Goal: Task Accomplishment & Management: Manage account settings

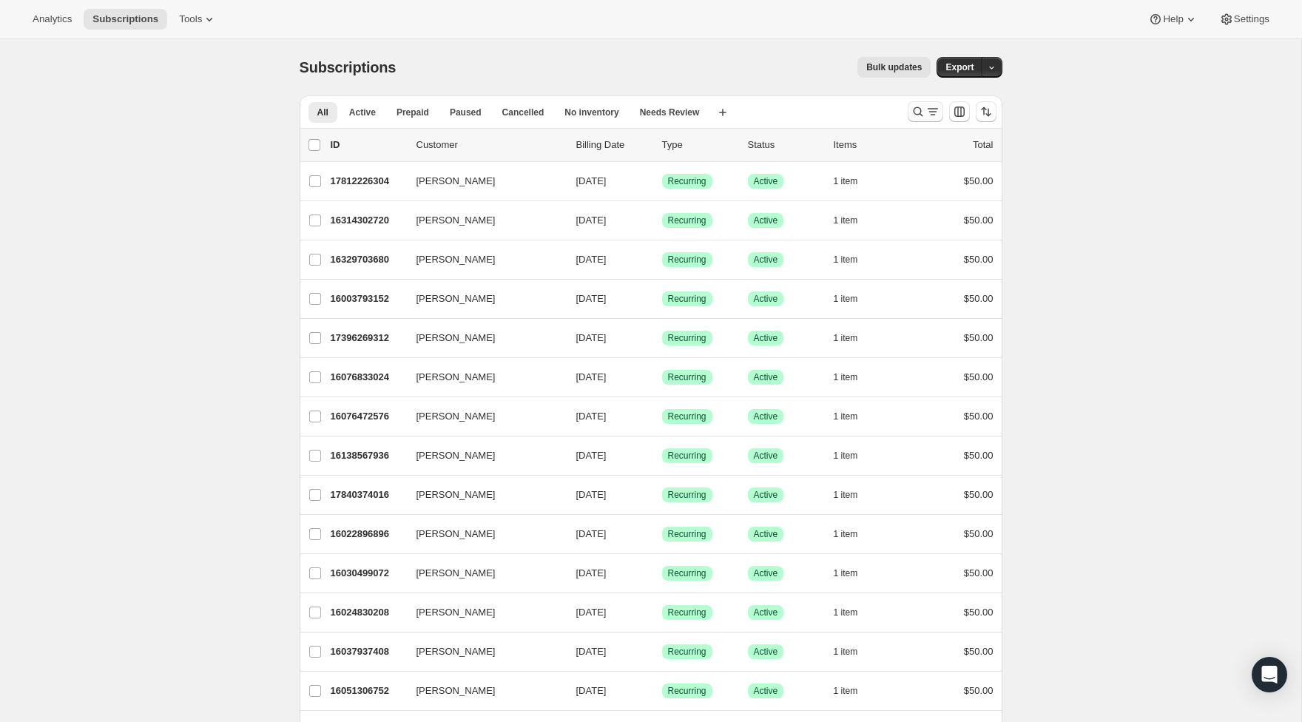
click at [924, 112] on icon "Search and filter results" at bounding box center [918, 111] width 15 height 15
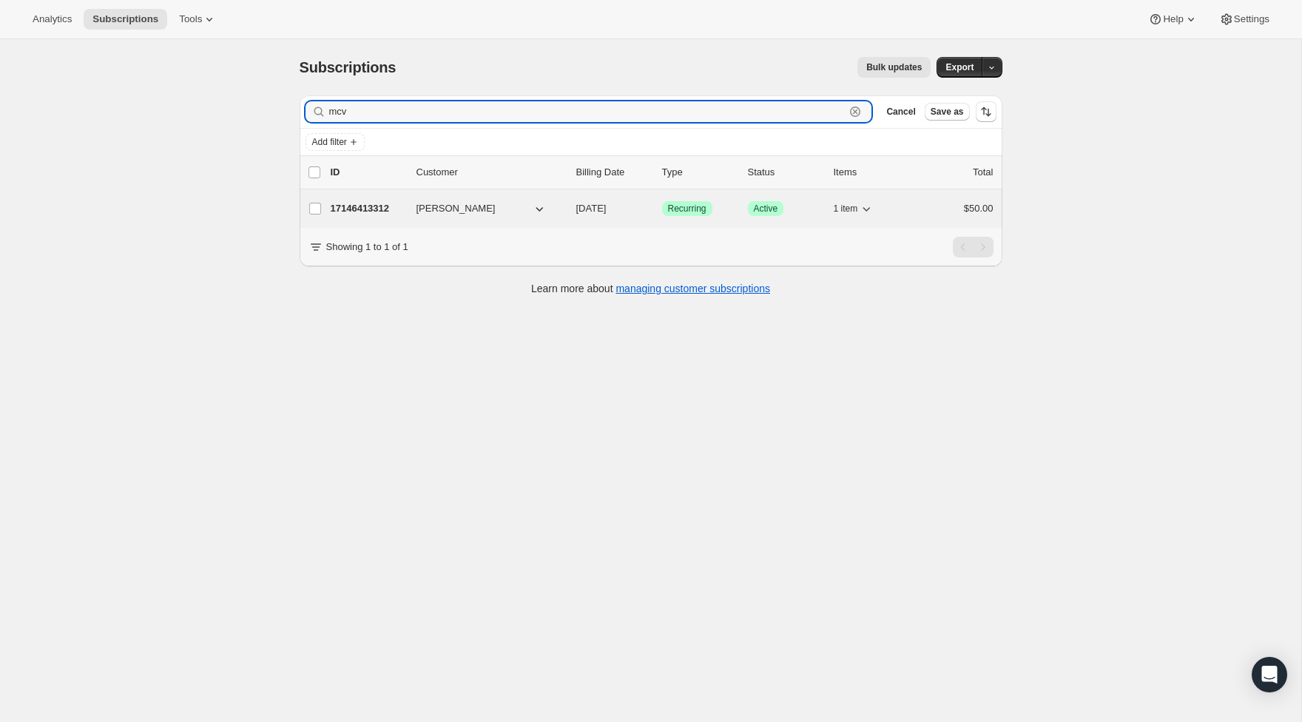
type input "mcv"
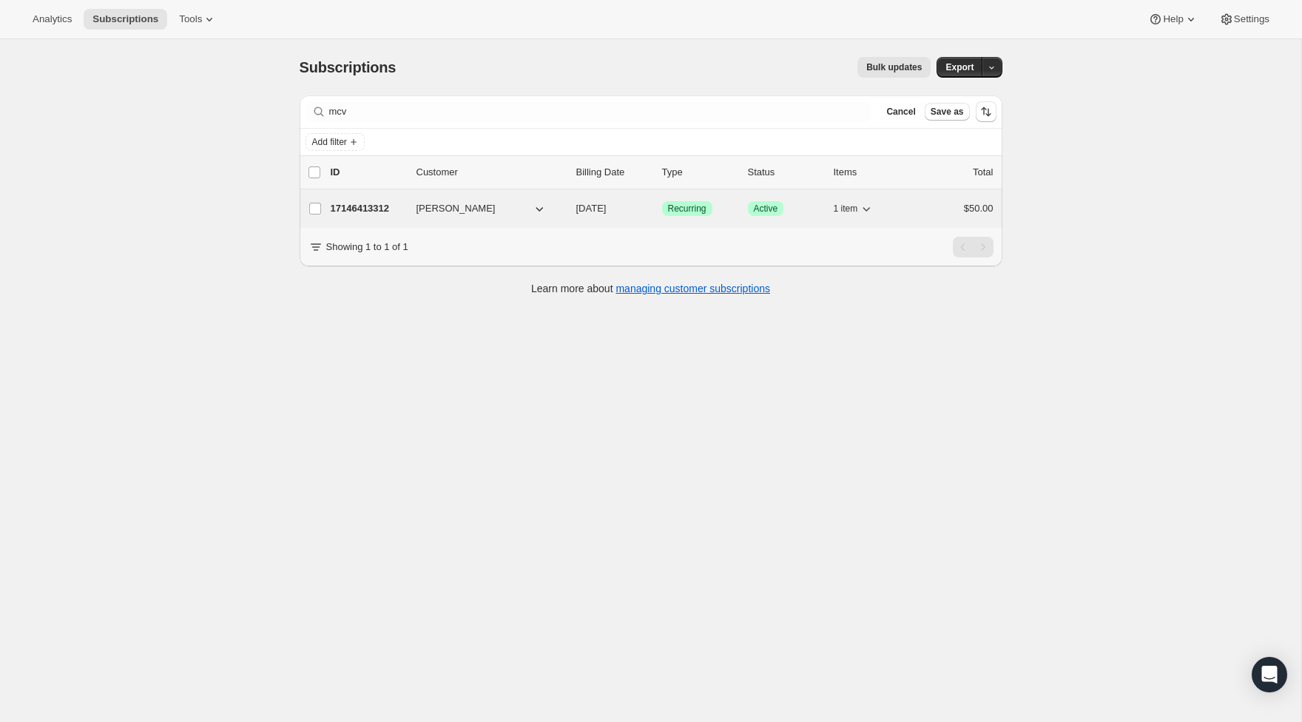
click at [370, 211] on p "17146413312" at bounding box center [368, 208] width 74 height 15
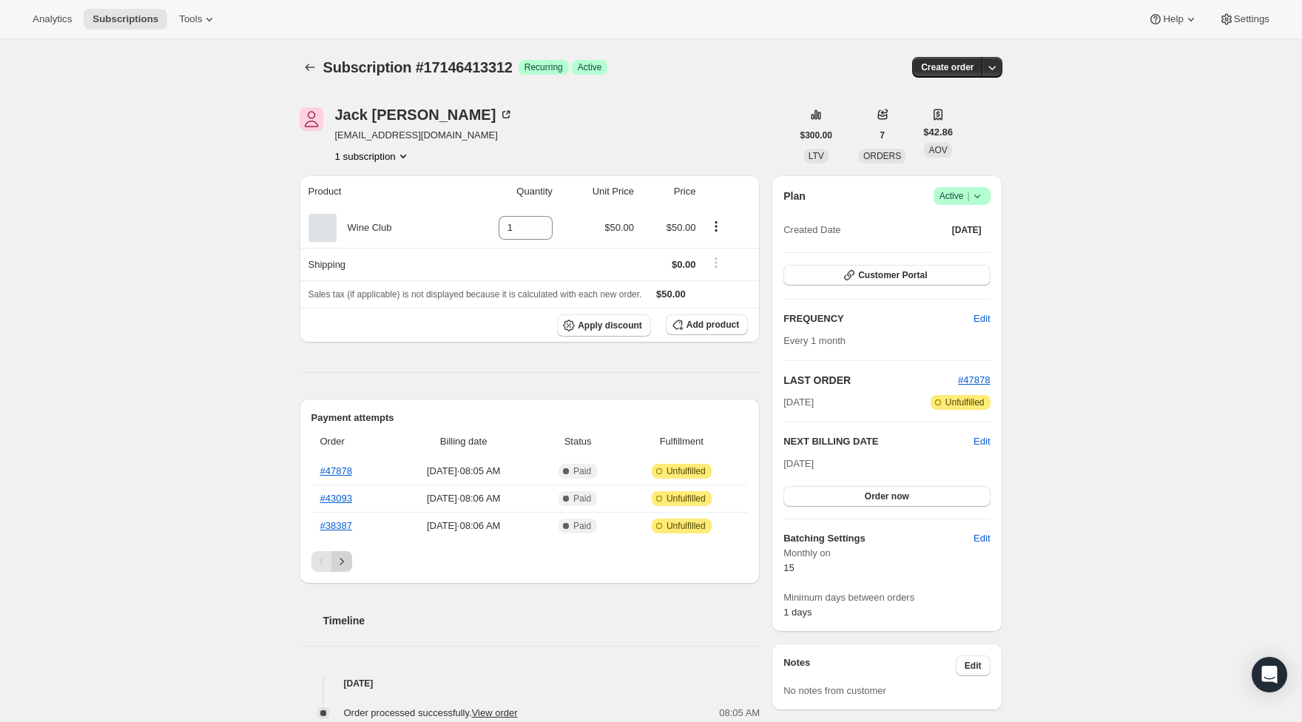
click at [345, 553] on button "Next" at bounding box center [341, 561] width 21 height 21
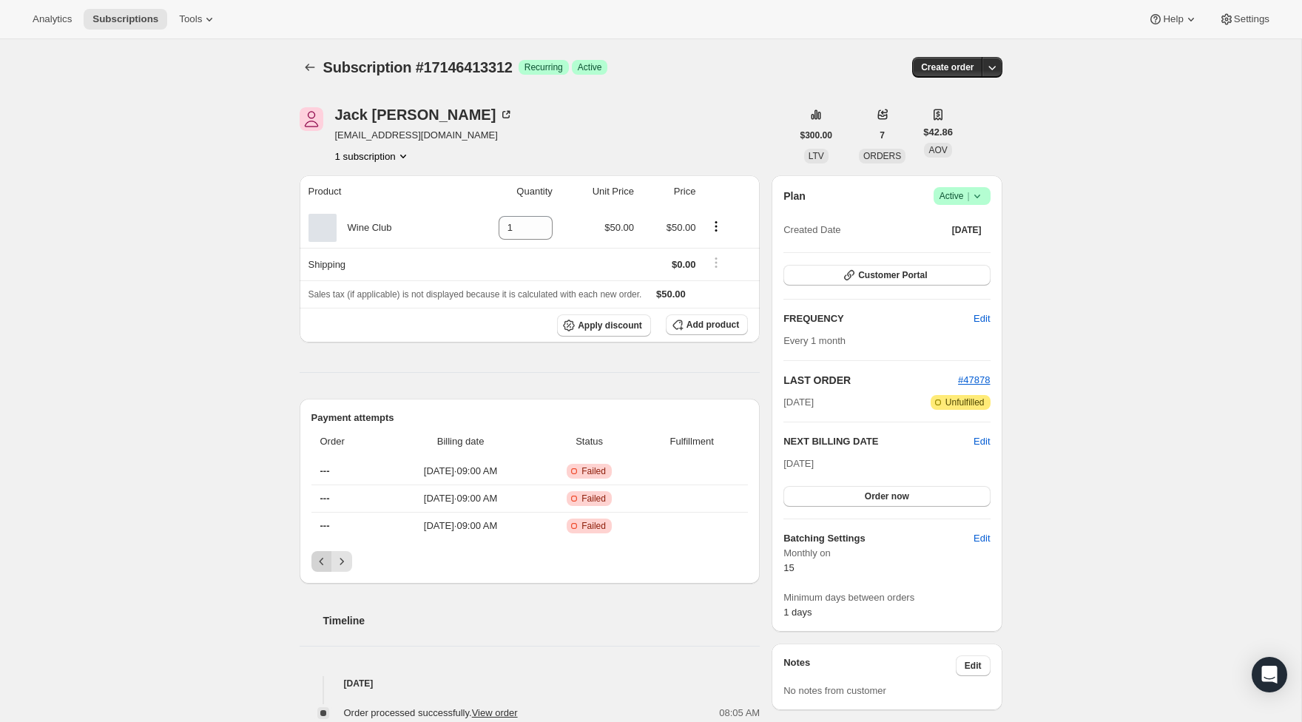
click at [323, 566] on icon "Previous" at bounding box center [321, 561] width 15 height 15
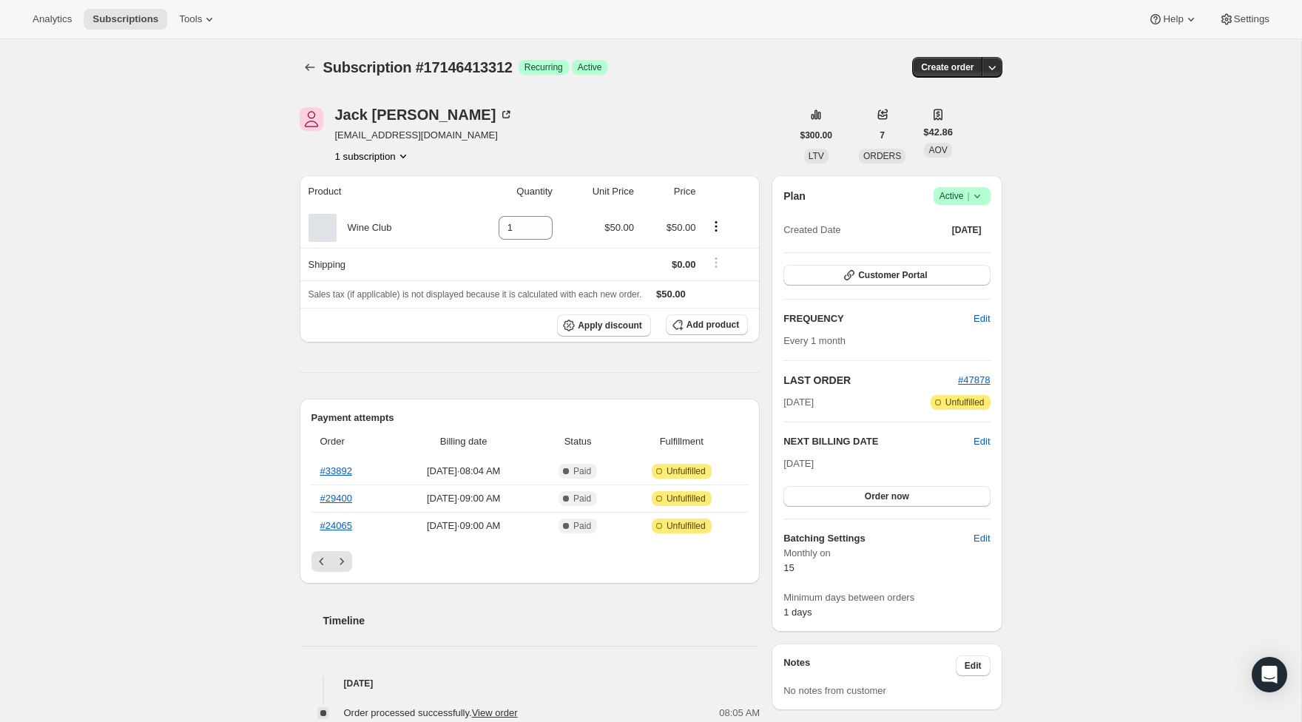
click at [959, 199] on span "Active |" at bounding box center [962, 196] width 45 height 15
click at [961, 249] on span "Cancel subscription" at bounding box center [958, 250] width 84 height 11
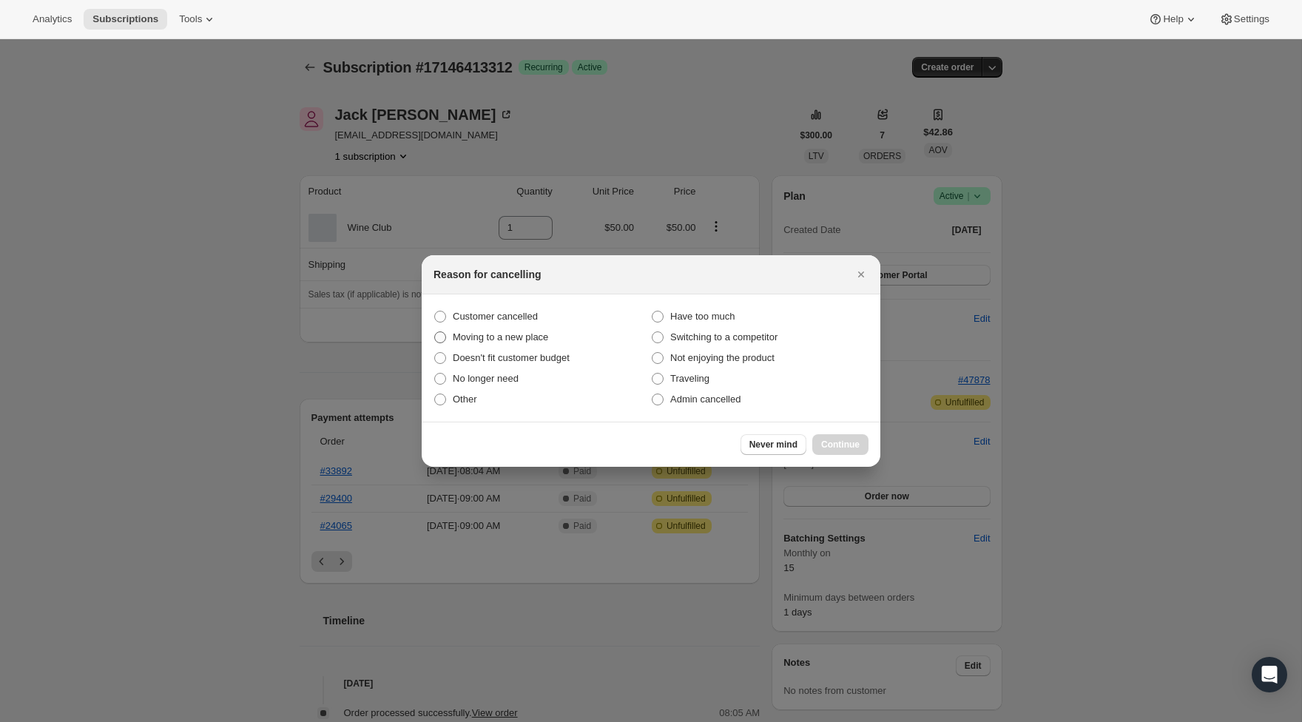
click at [442, 340] on span ":rbu:" at bounding box center [440, 337] width 12 height 12
click at [435, 332] on input "Moving to a new place" at bounding box center [434, 331] width 1 height 1
radio input "true"
click at [844, 445] on span "Continue" at bounding box center [840, 445] width 38 height 12
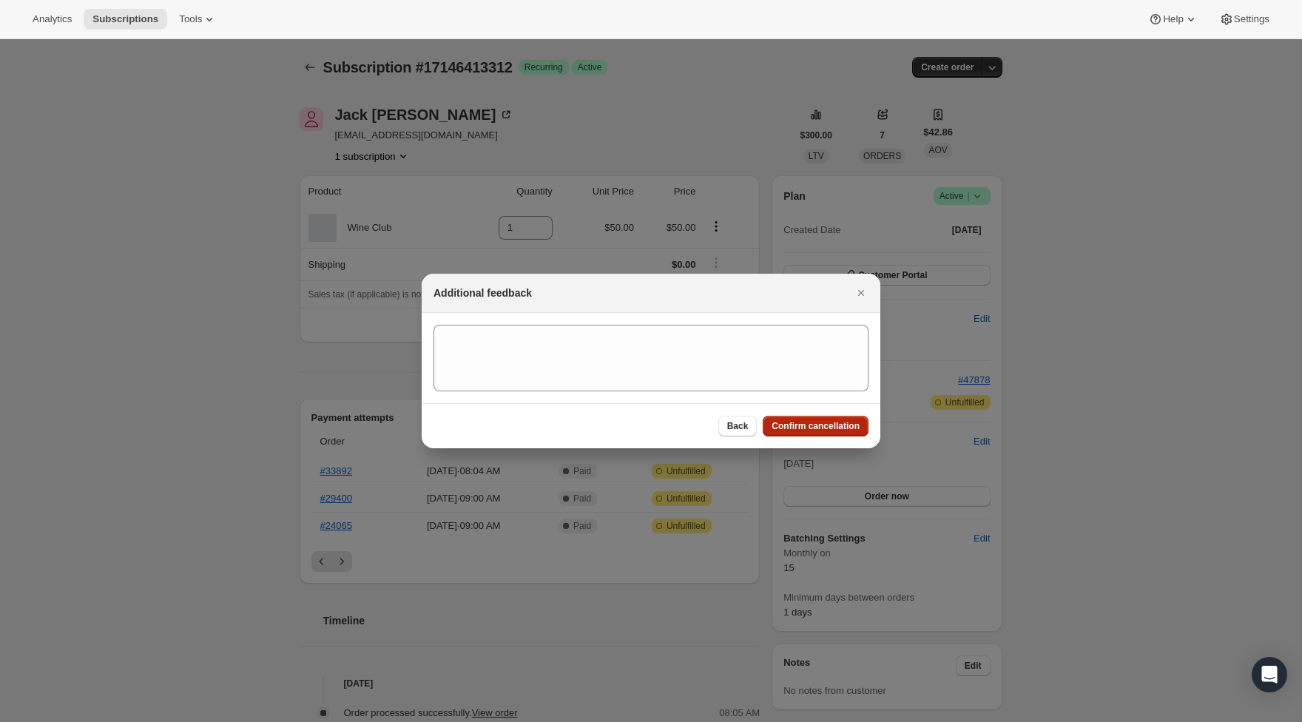
click at [831, 431] on span "Confirm cancellation" at bounding box center [816, 426] width 88 height 12
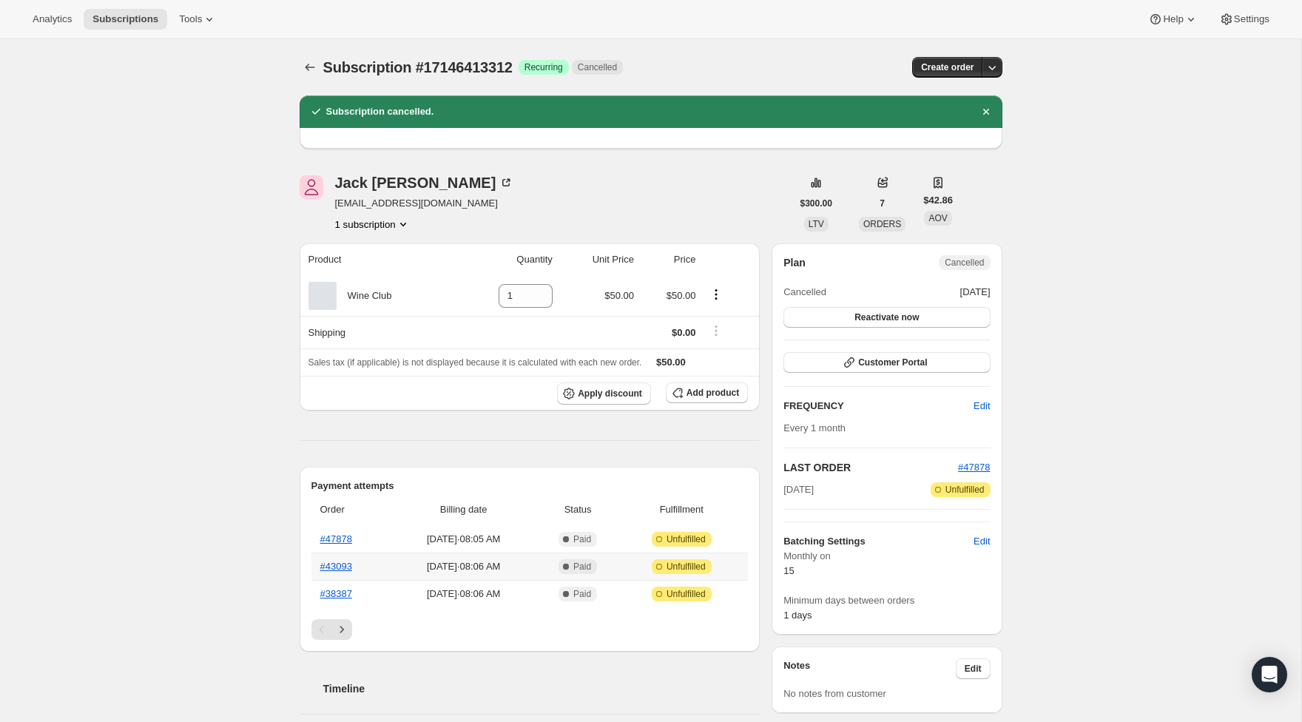
scroll to position [1, 0]
click at [343, 627] on icon "Next" at bounding box center [341, 628] width 15 height 15
click at [349, 630] on button "Next" at bounding box center [341, 628] width 21 height 21
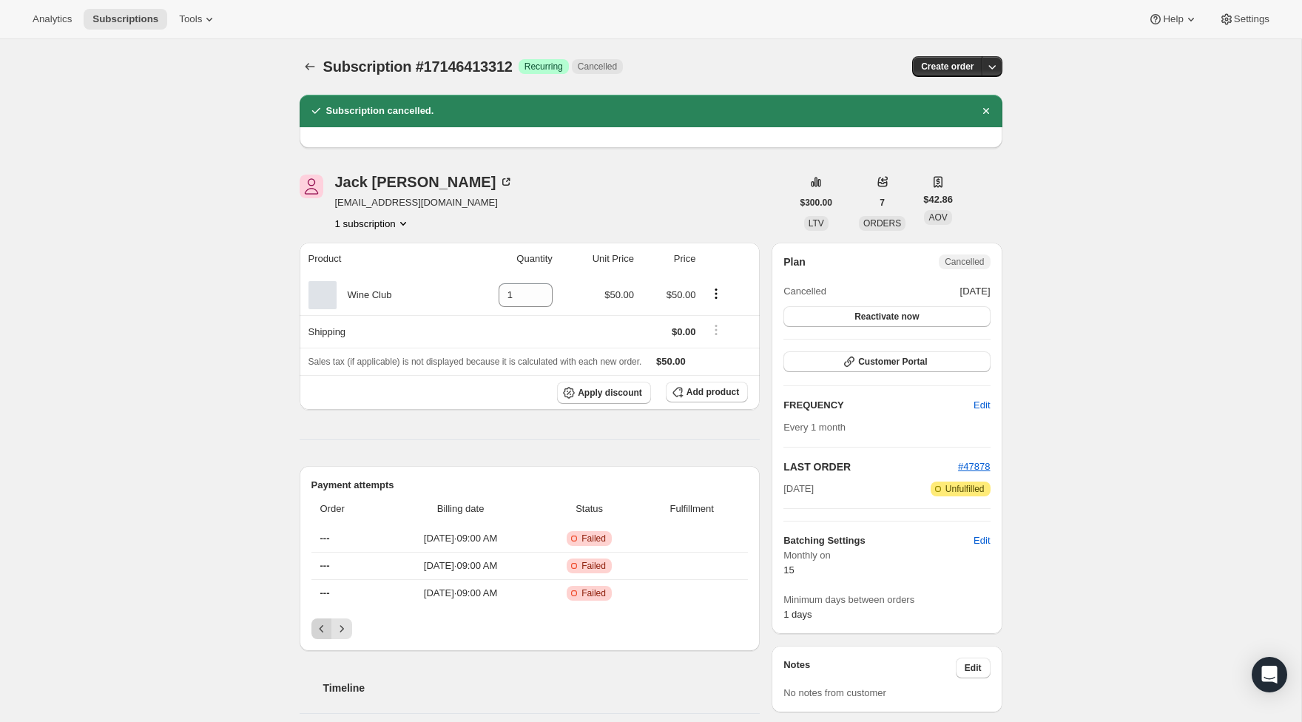
click at [311, 627] on button "Previous" at bounding box center [321, 628] width 21 height 21
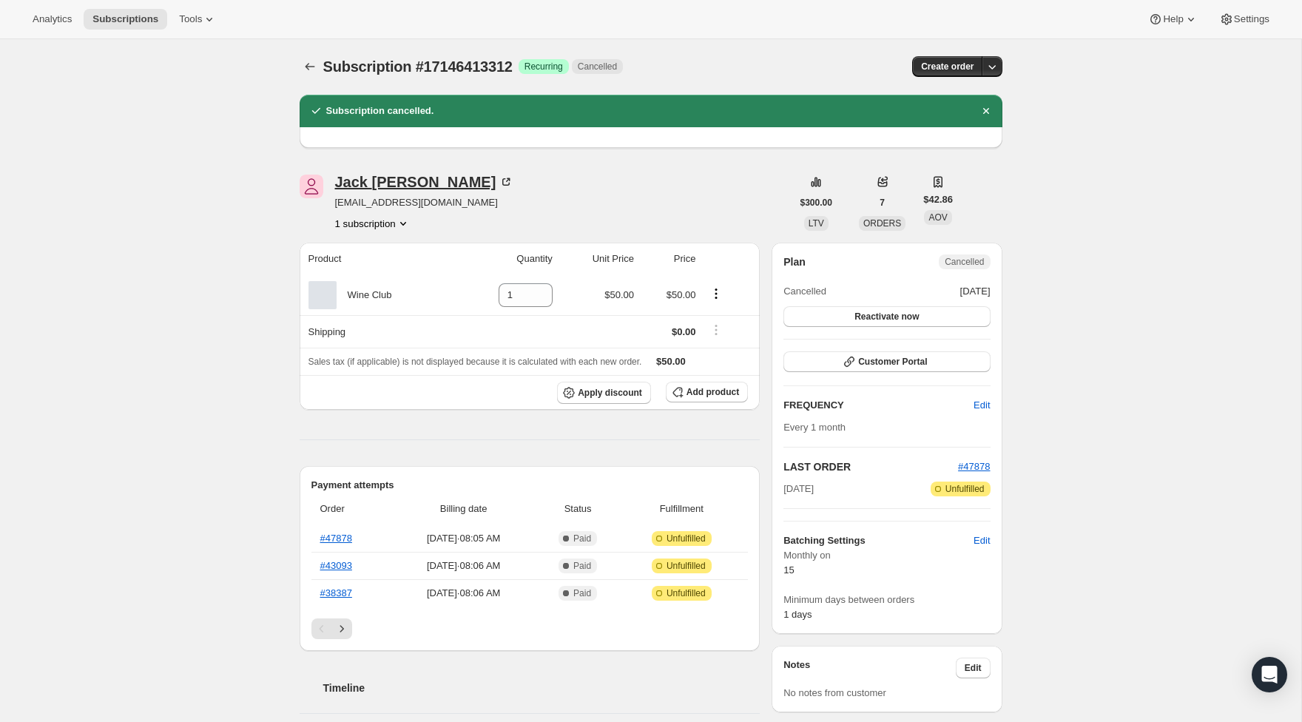
click at [345, 181] on div "[PERSON_NAME]" at bounding box center [424, 182] width 179 height 15
